Goal: Transaction & Acquisition: Purchase product/service

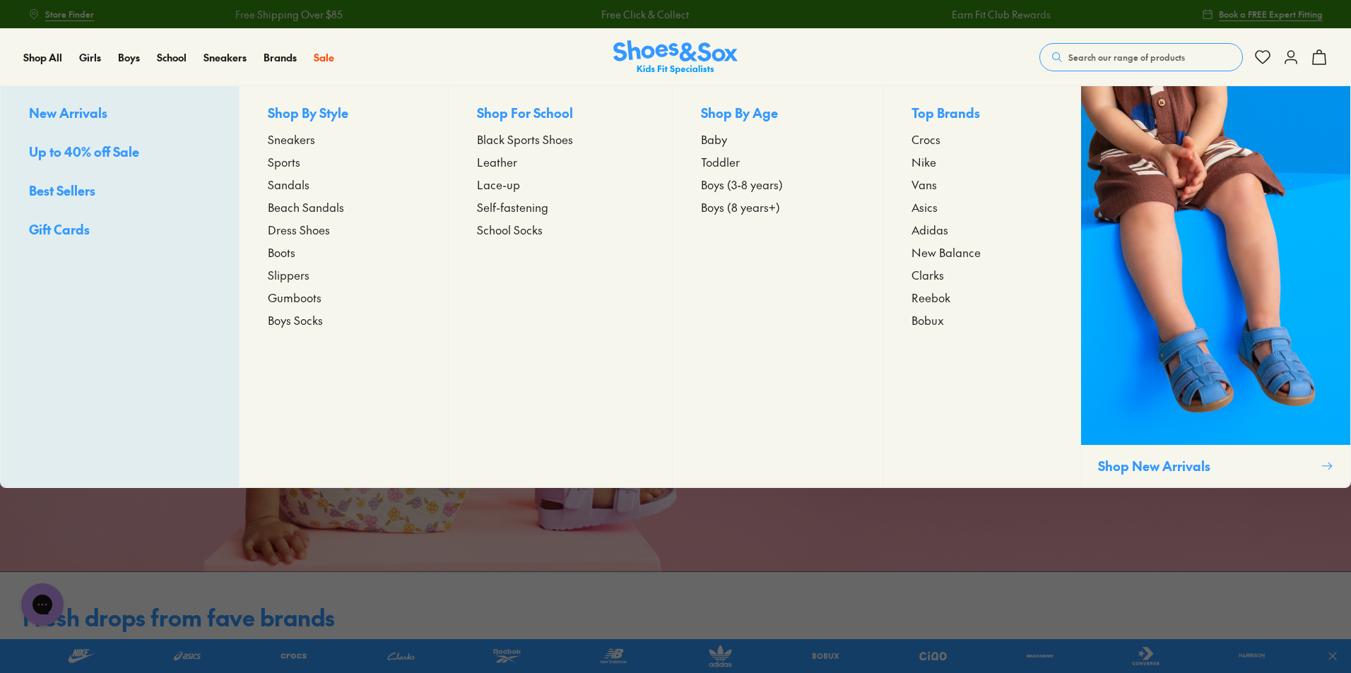
click at [280, 142] on span "Sneakers" at bounding box center [291, 139] width 47 height 17
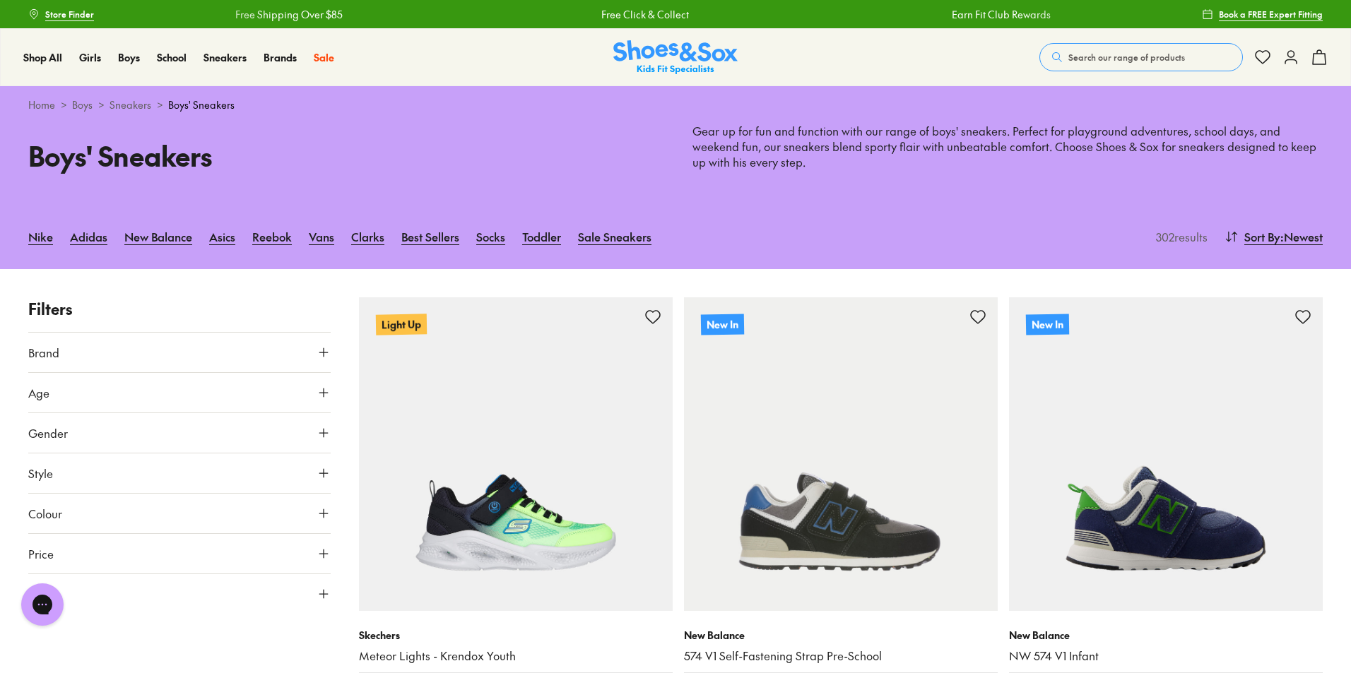
click at [288, 347] on button "Brand" at bounding box center [179, 353] width 302 height 40
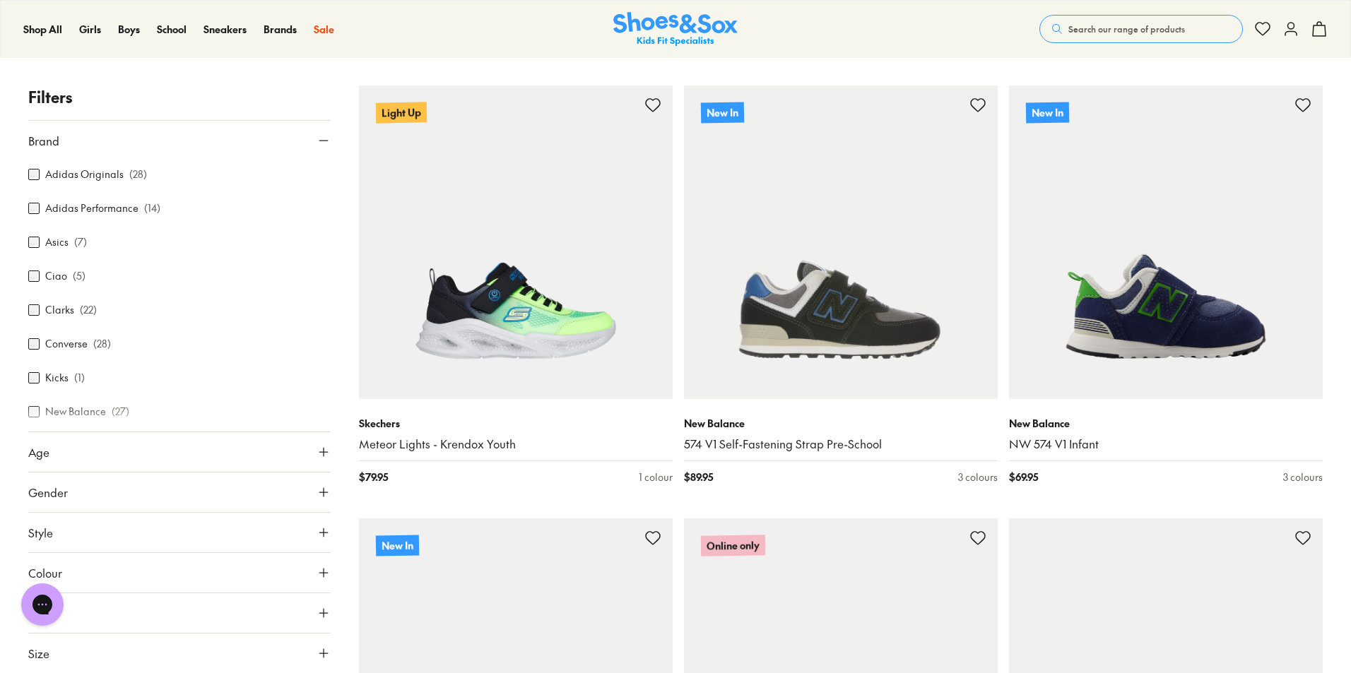
scroll to position [71, 0]
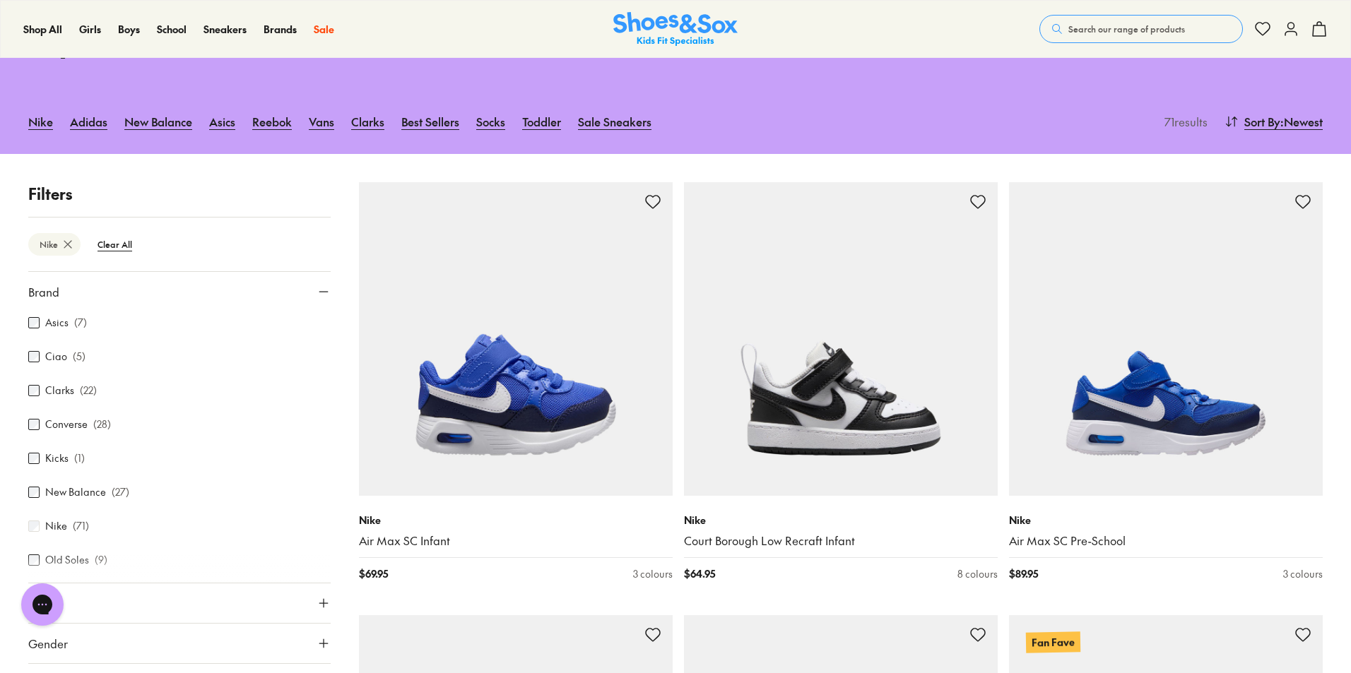
scroll to position [243, 0]
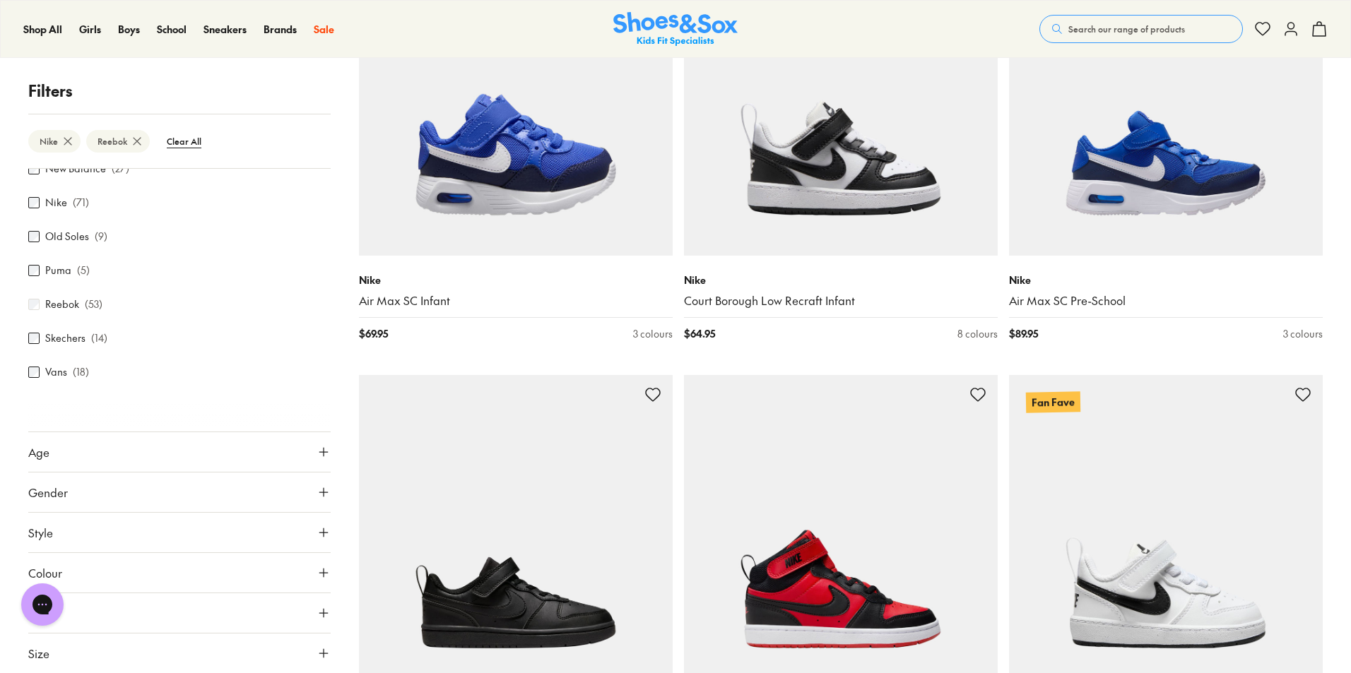
scroll to position [468, 0]
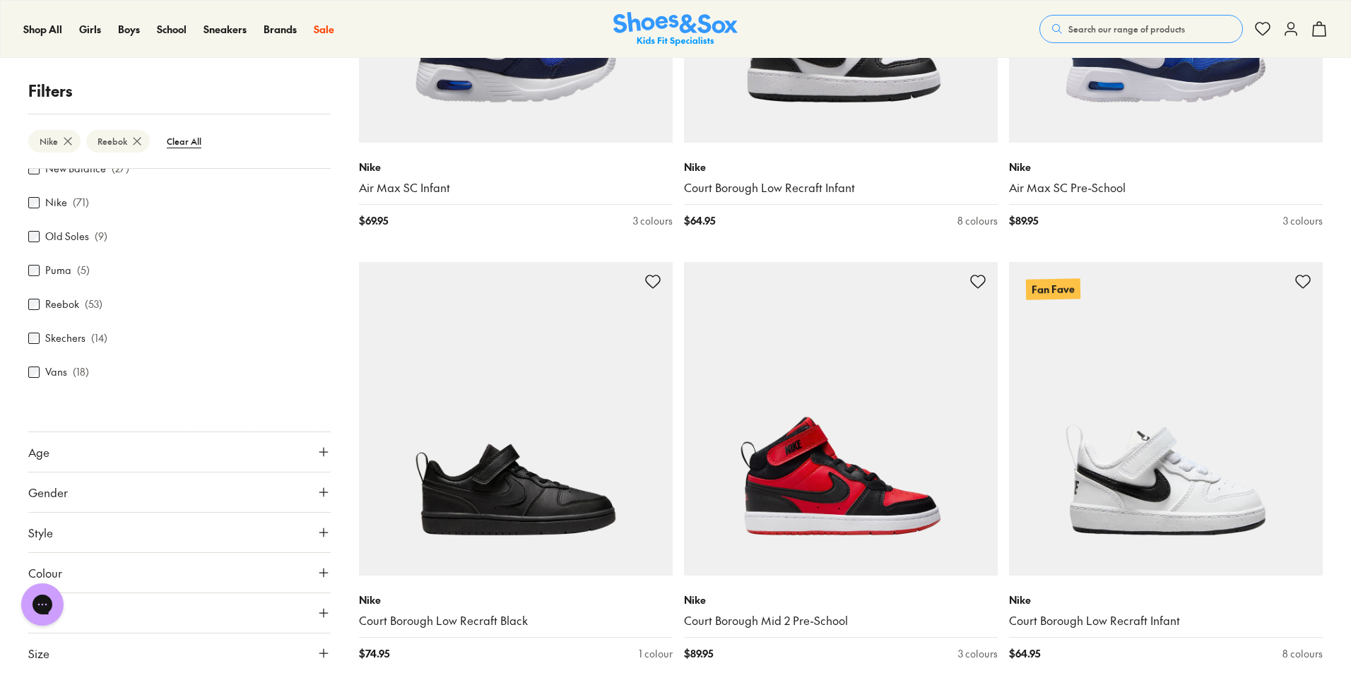
click at [124, 581] on button "Colour" at bounding box center [179, 573] width 302 height 40
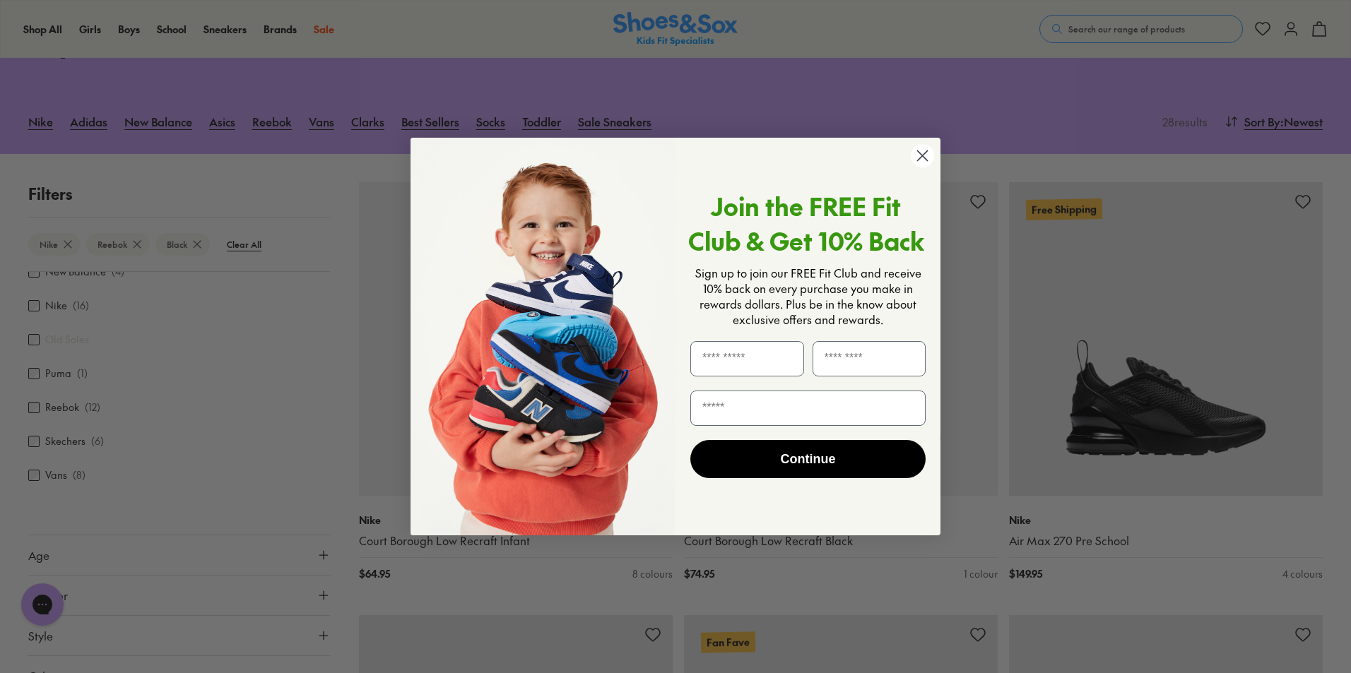
click at [922, 158] on circle "Close dialog" at bounding box center [922, 155] width 23 height 23
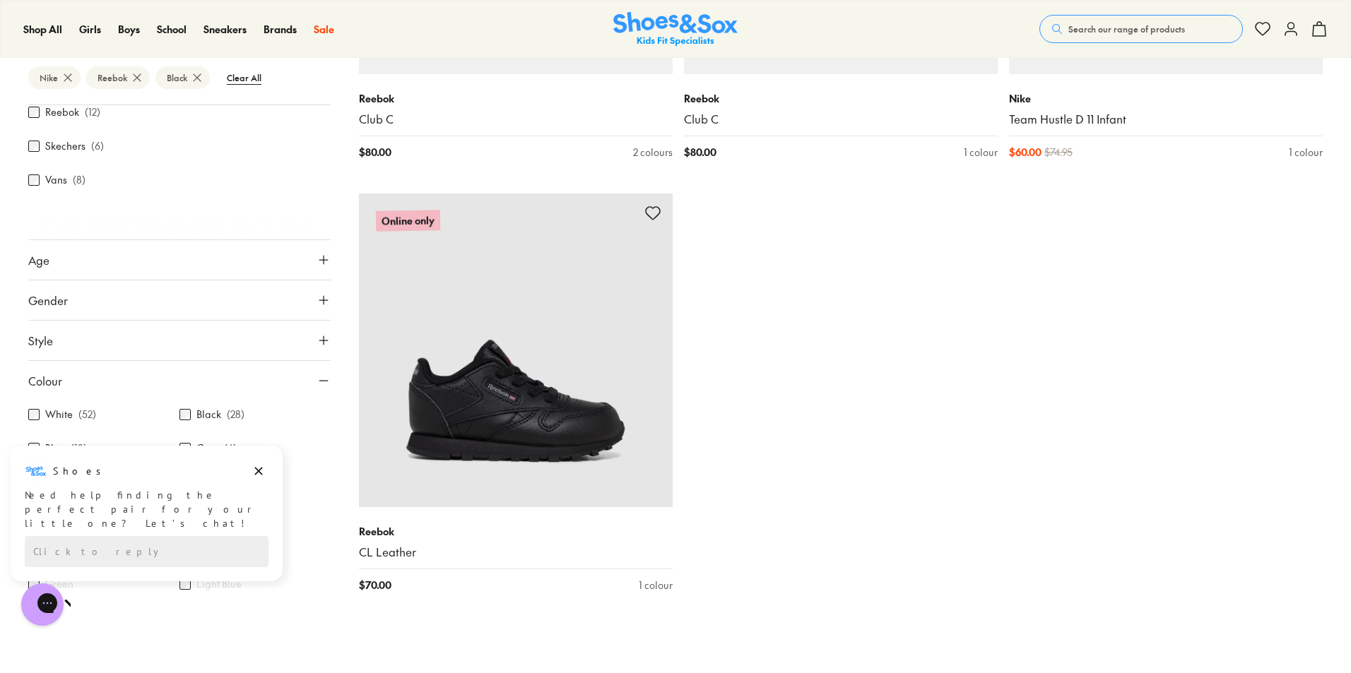
scroll to position [319, 0]
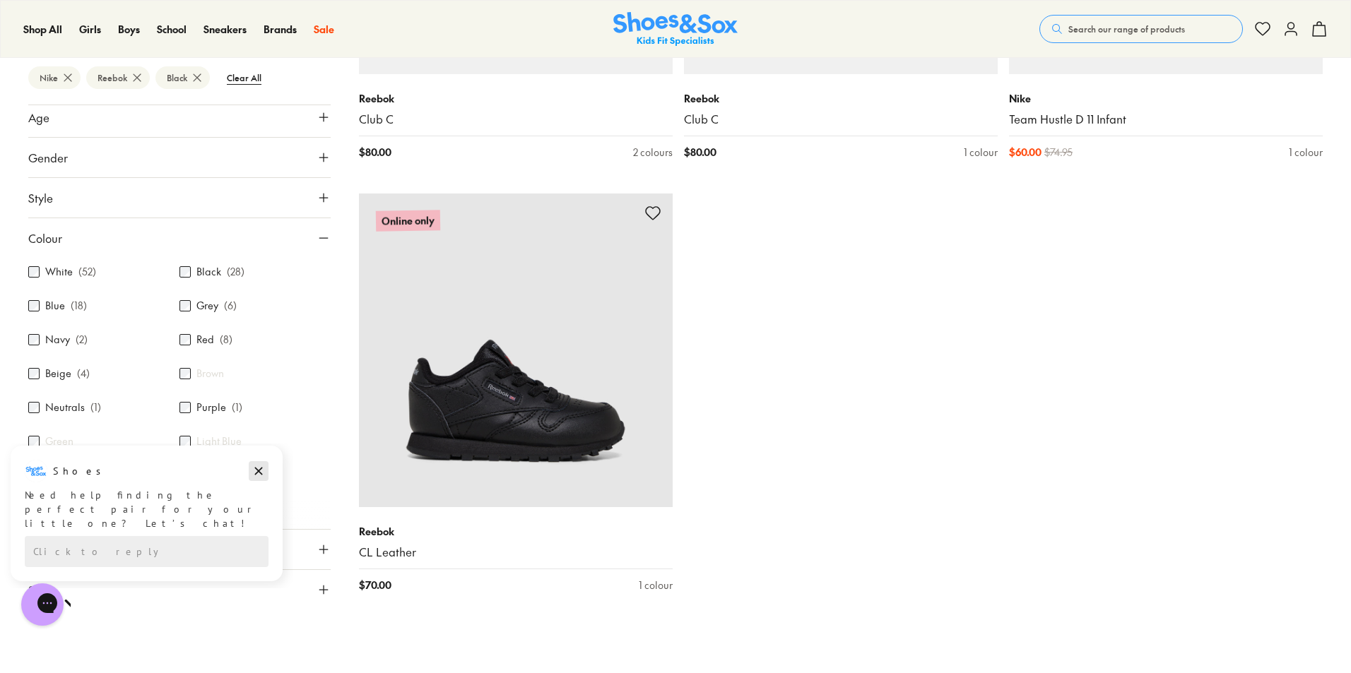
click at [261, 468] on icon "Dismiss campaign" at bounding box center [259, 472] width 8 height 8
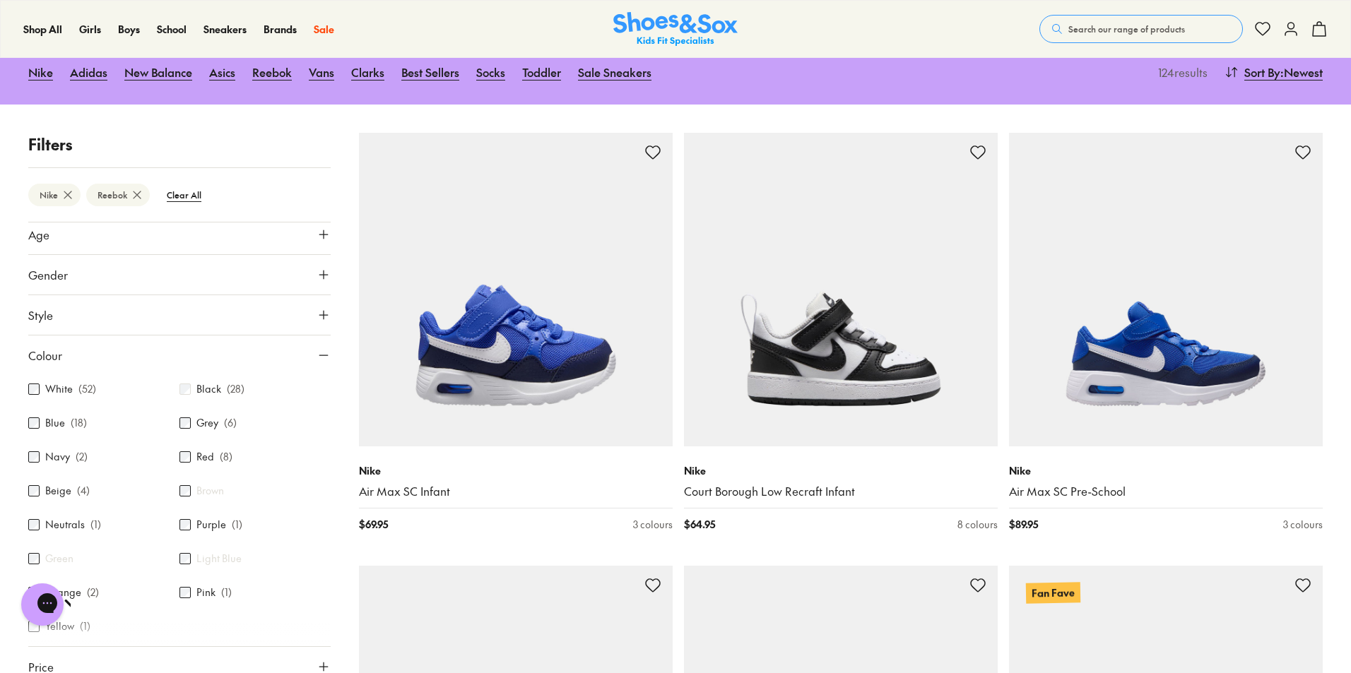
scroll to position [283, 0]
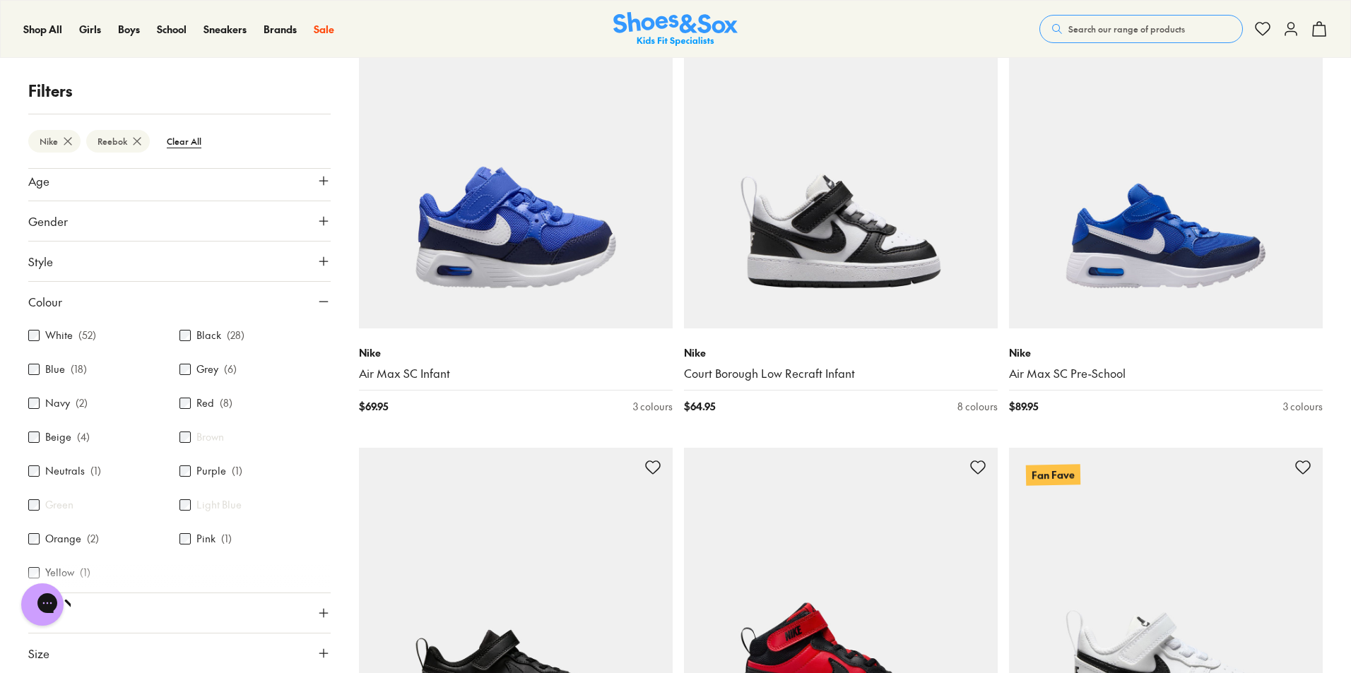
click at [317, 184] on icon at bounding box center [324, 181] width 14 height 14
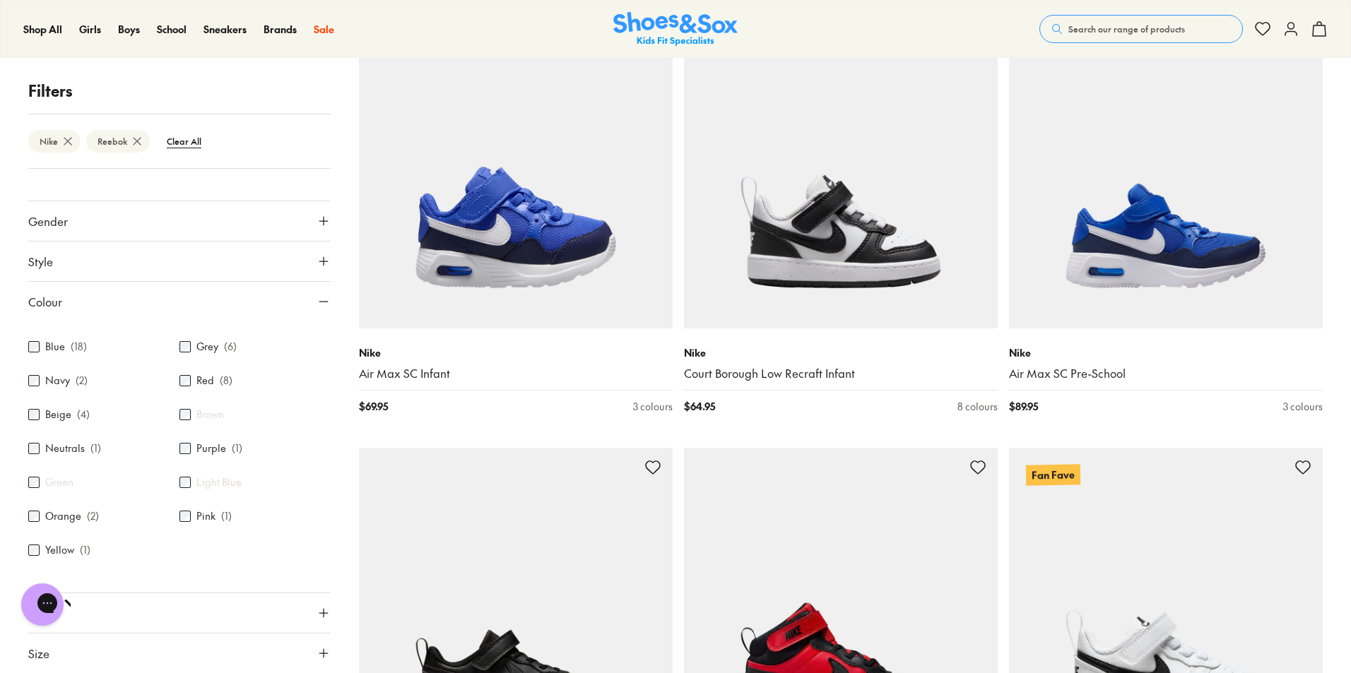
scroll to position [40, 0]
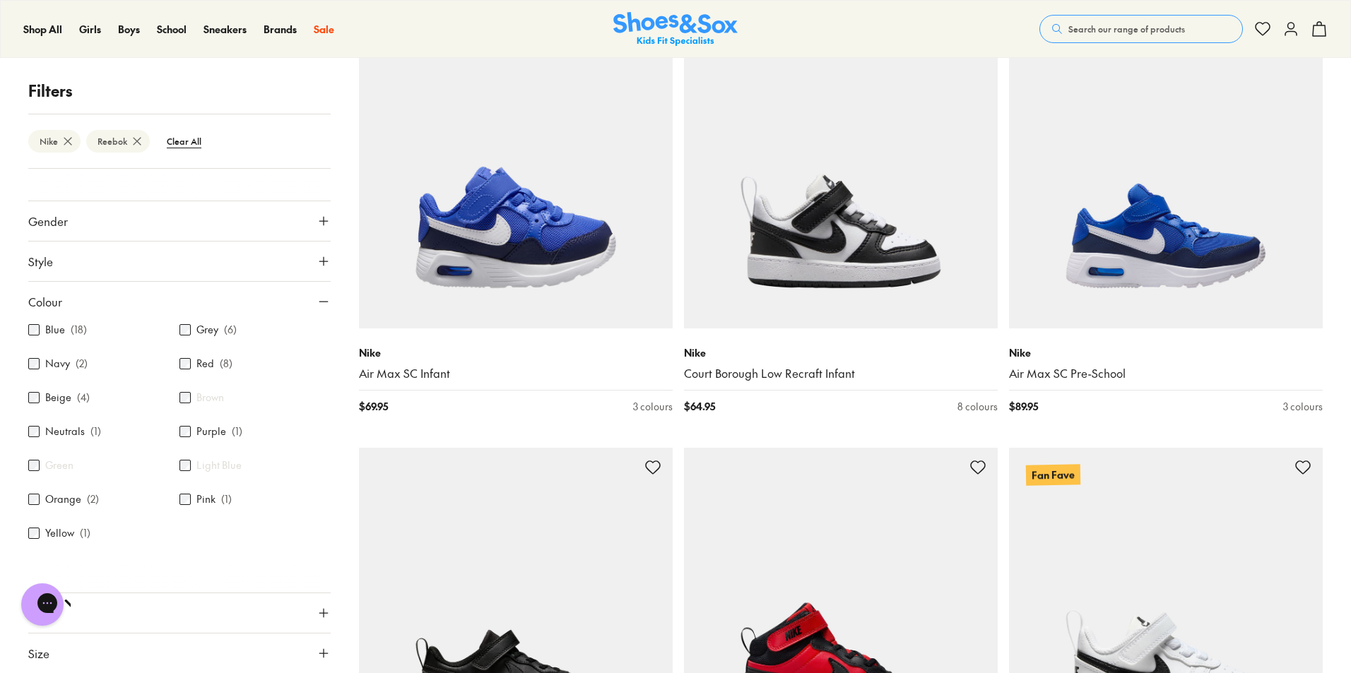
click at [143, 646] on button "Size" at bounding box center [179, 654] width 302 height 40
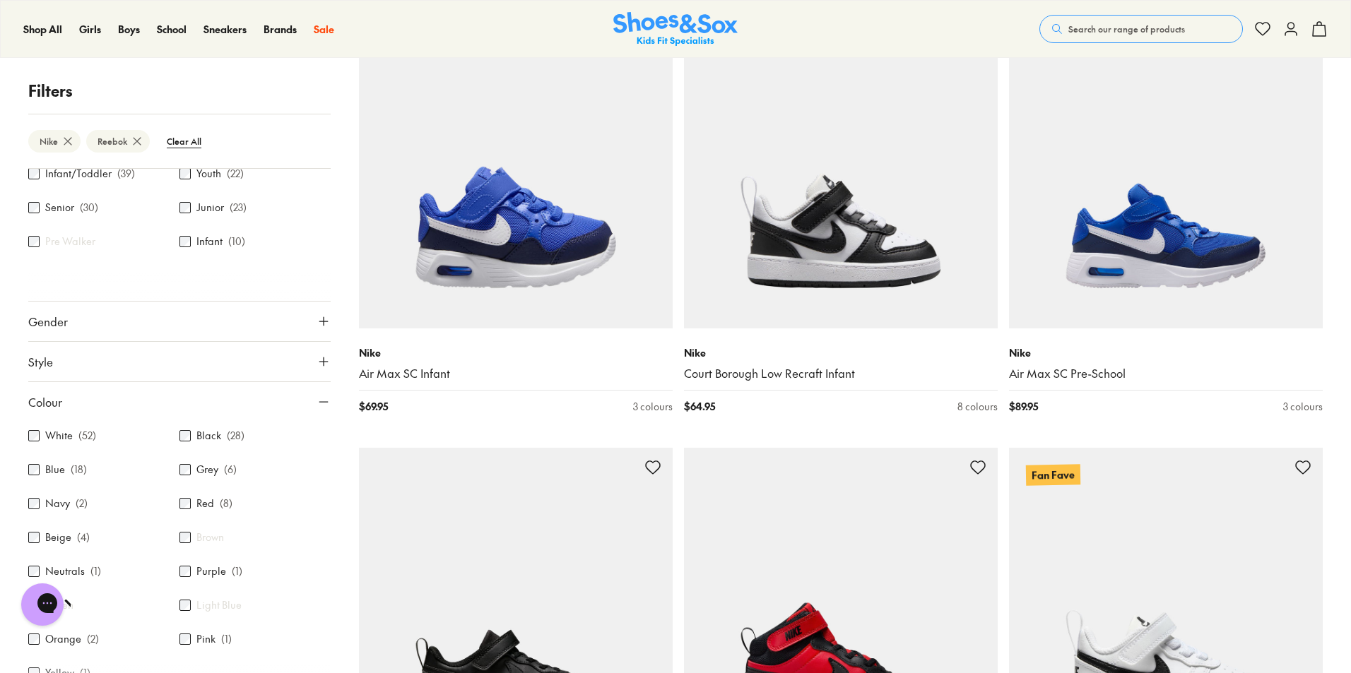
scroll to position [0, 0]
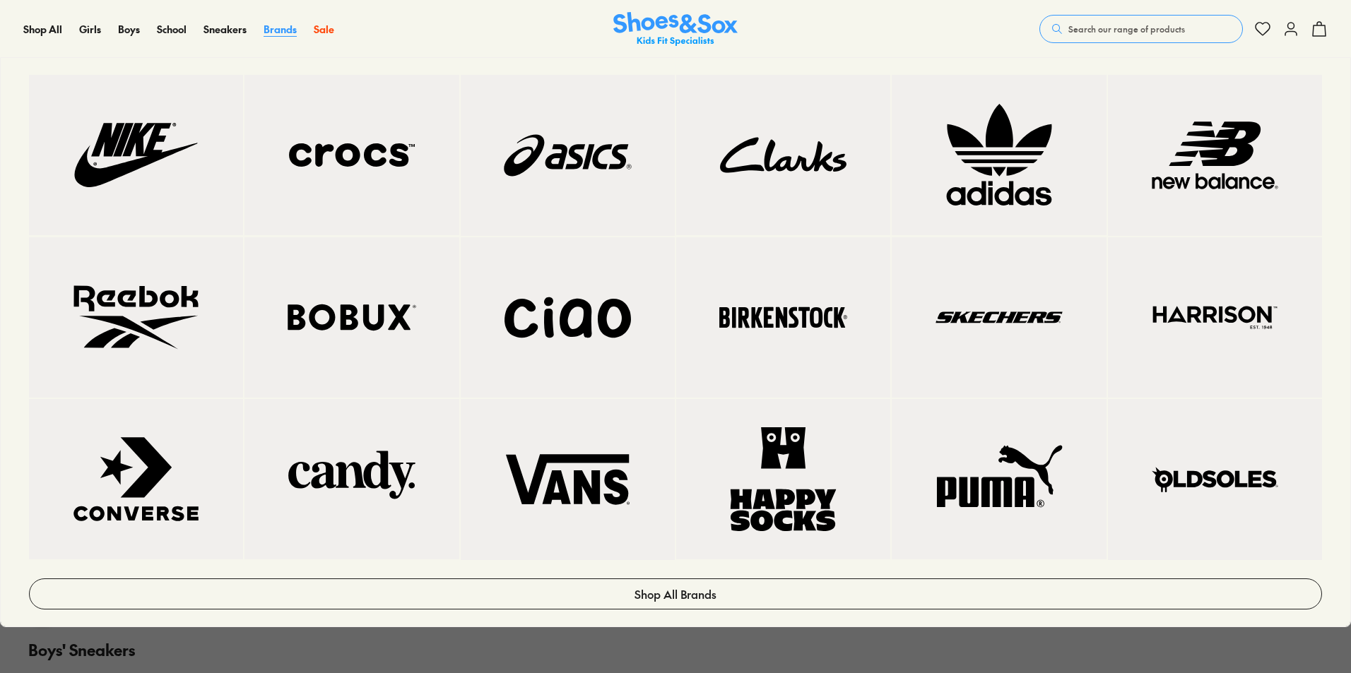
scroll to position [25, 0]
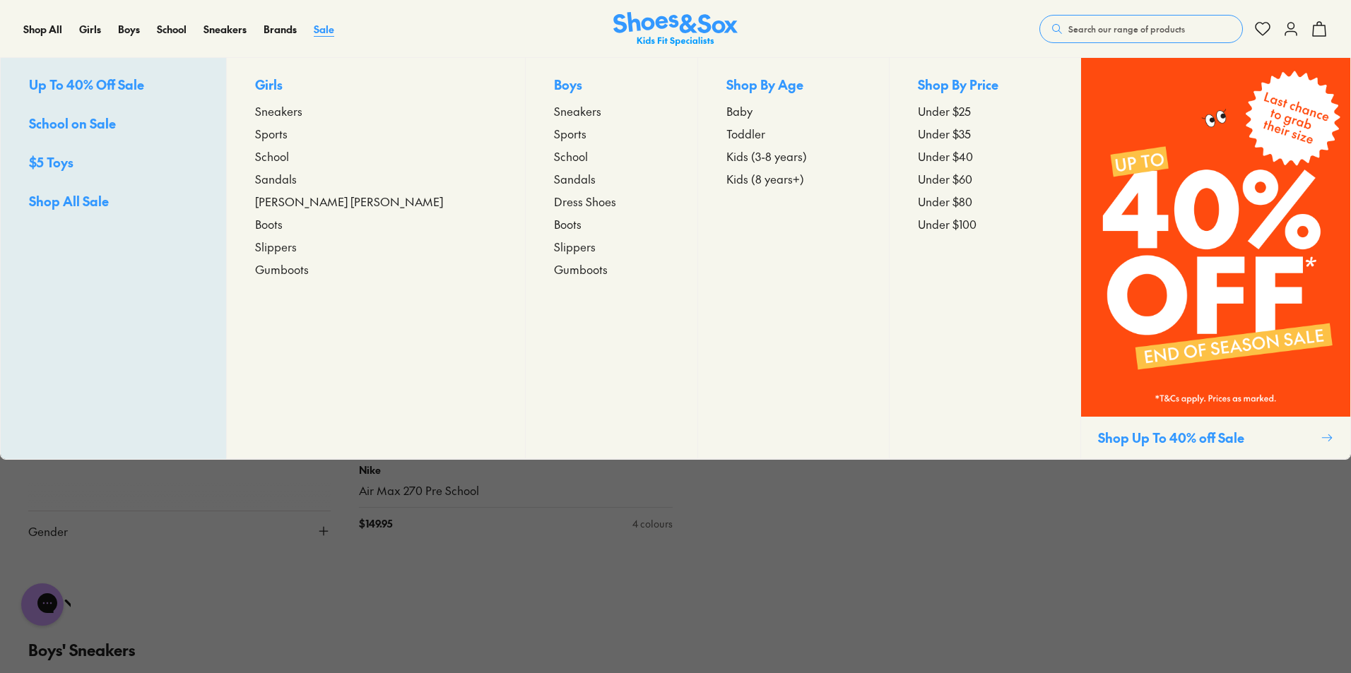
click at [327, 33] on span "Sale" at bounding box center [324, 29] width 20 height 14
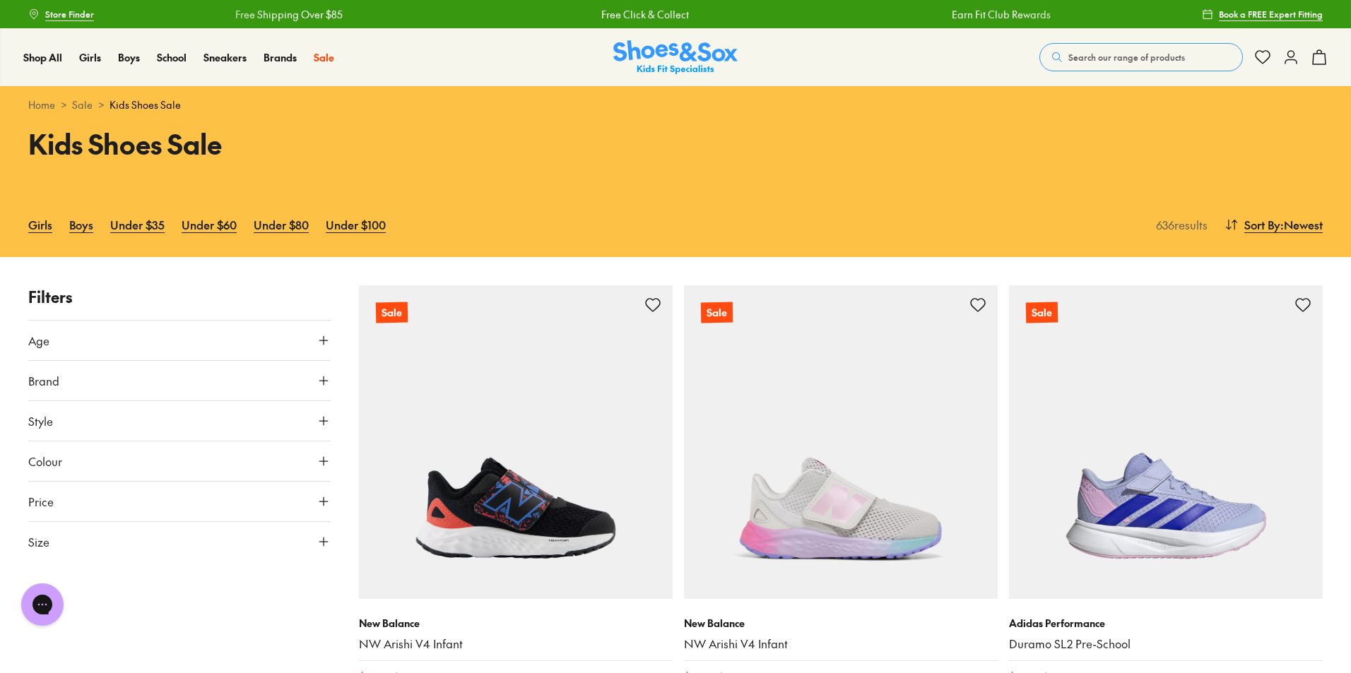
click at [126, 333] on button "Age" at bounding box center [179, 341] width 302 height 40
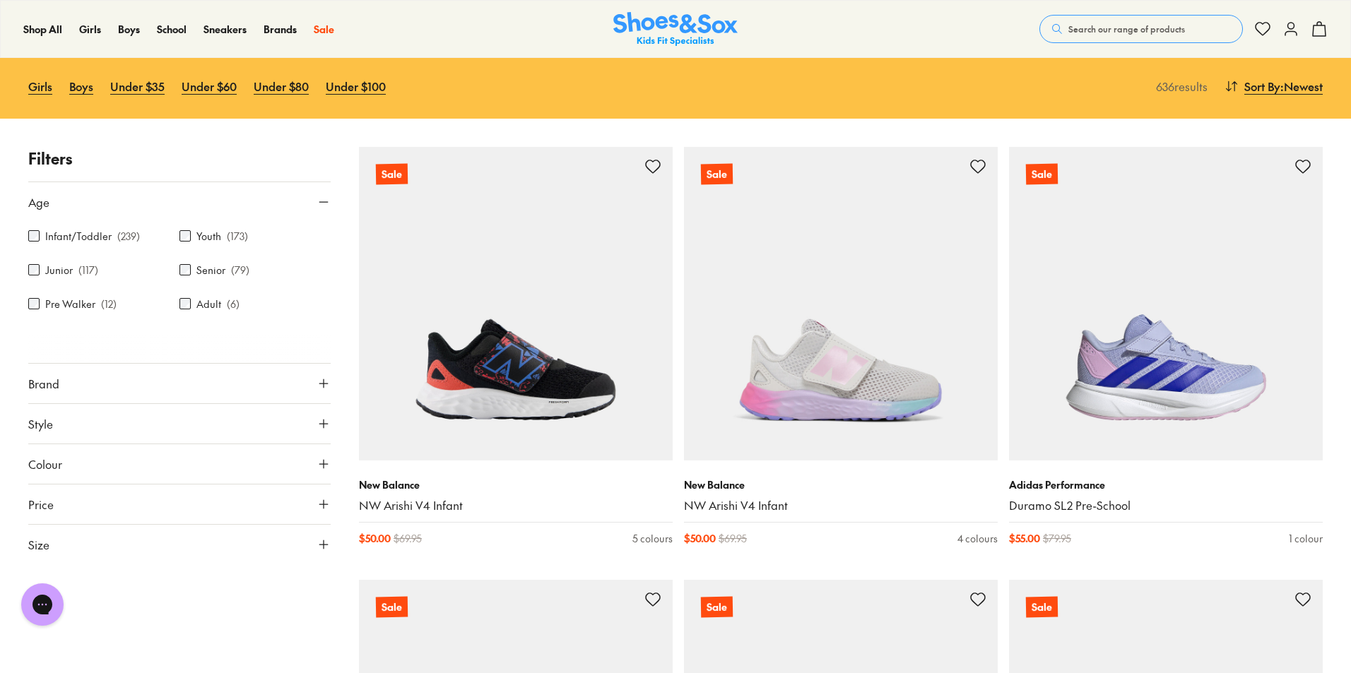
scroll to position [212, 0]
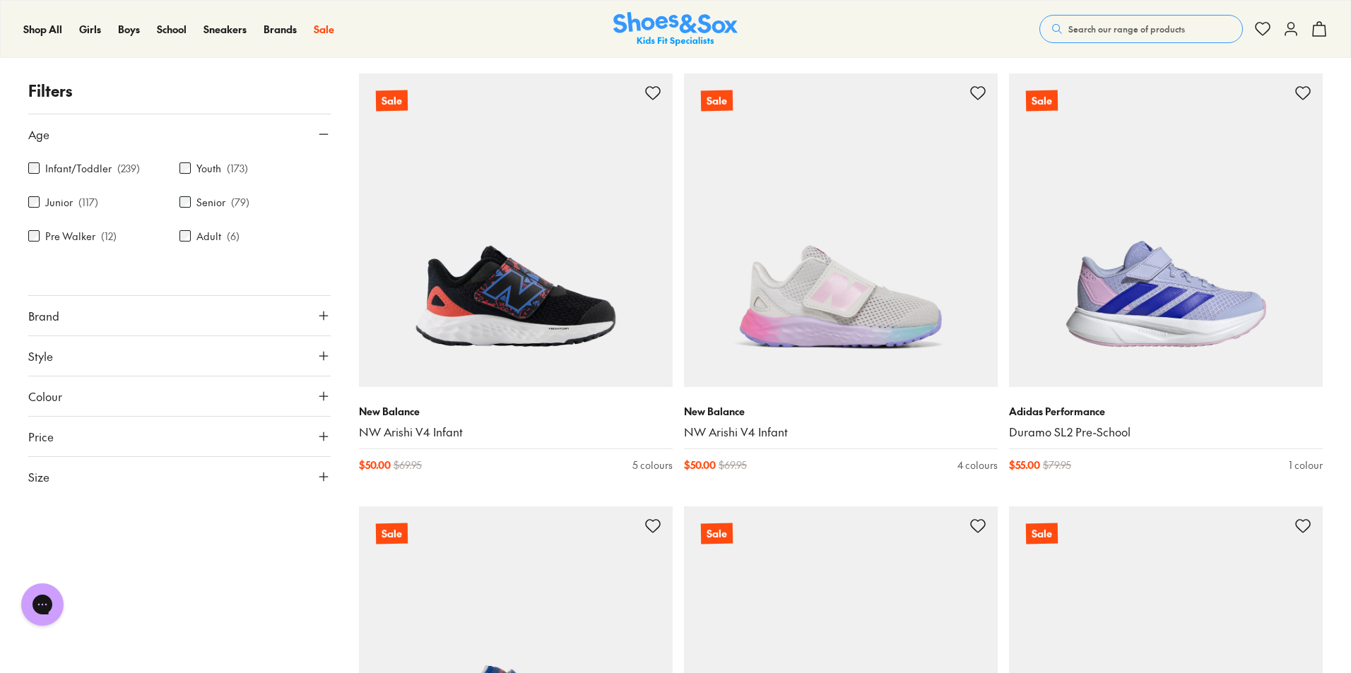
click at [106, 486] on button "Size" at bounding box center [179, 477] width 302 height 40
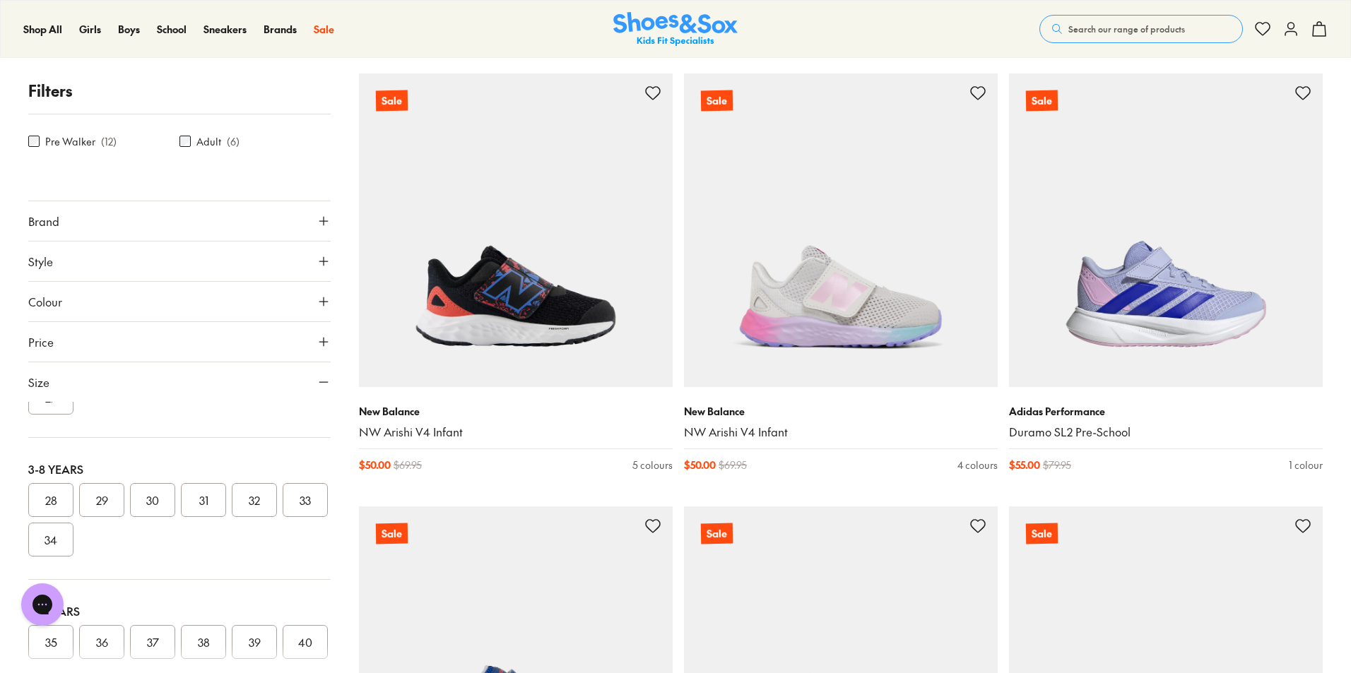
scroll to position [283, 0]
click at [43, 454] on button "28" at bounding box center [50, 464] width 45 height 34
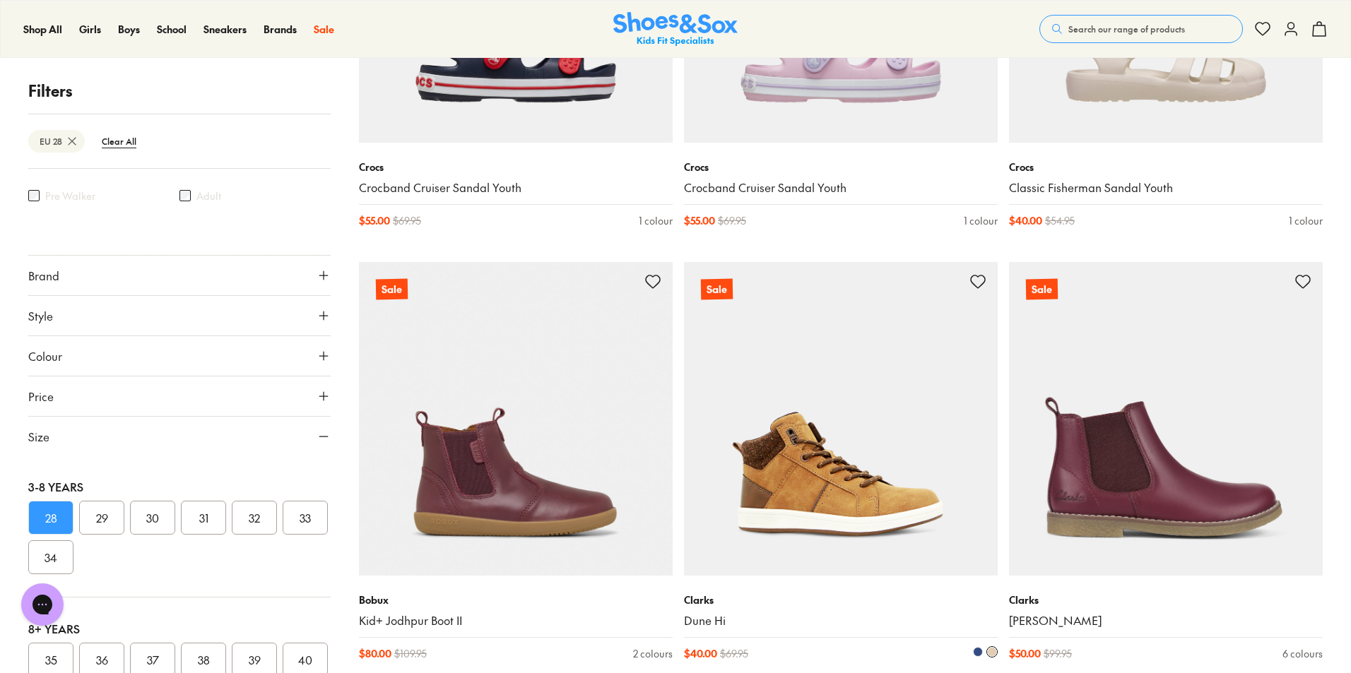
scroll to position [1034, 0]
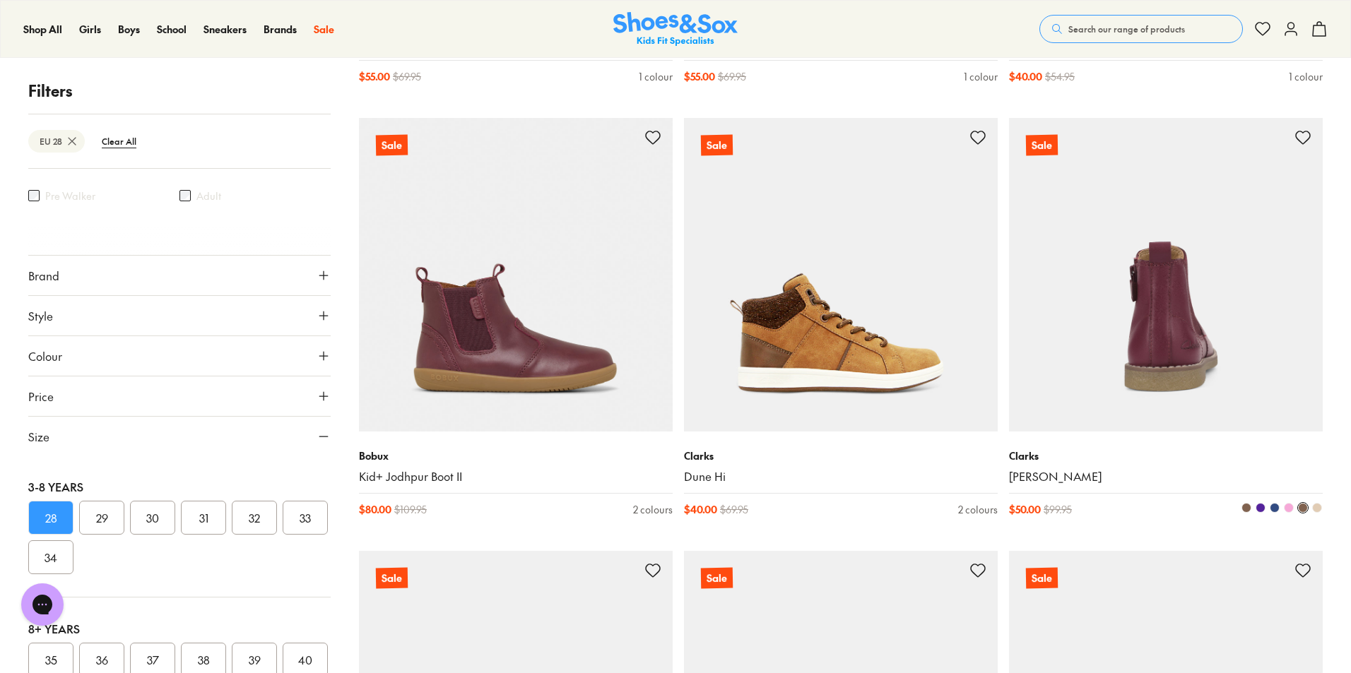
click at [1128, 307] on img at bounding box center [1166, 275] width 314 height 314
